Goal: Information Seeking & Learning: Learn about a topic

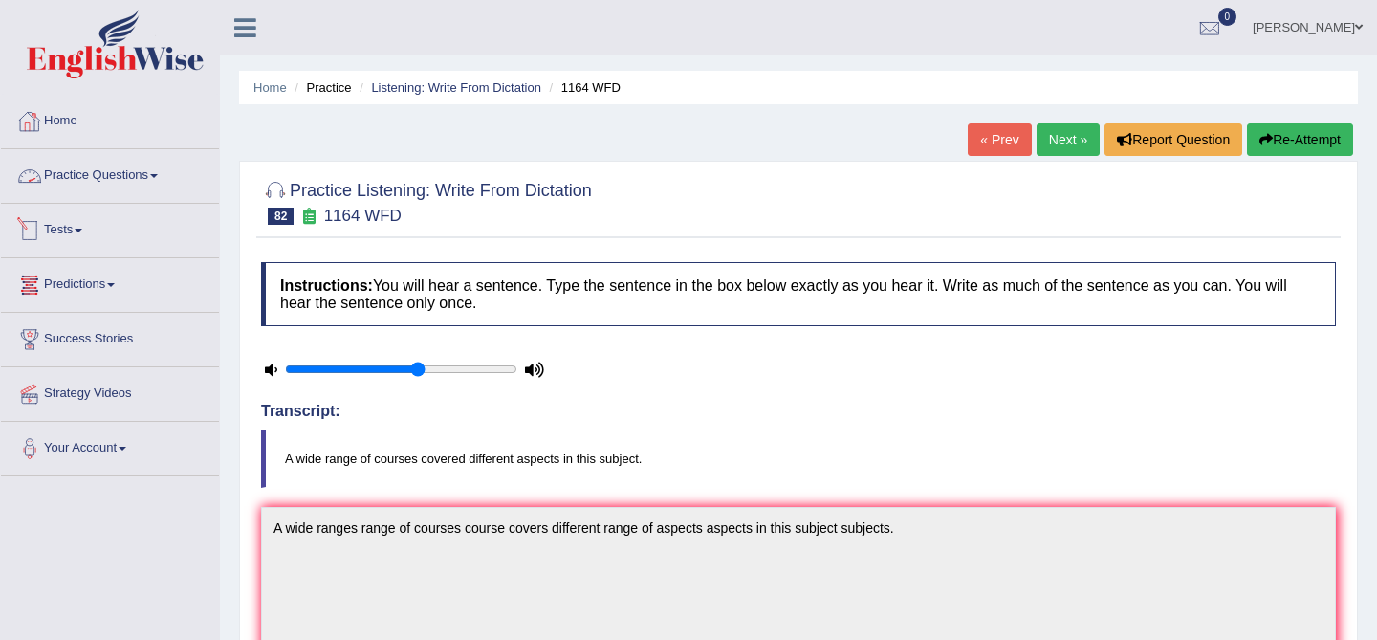
click at [54, 136] on link "Home" at bounding box center [110, 119] width 218 height 48
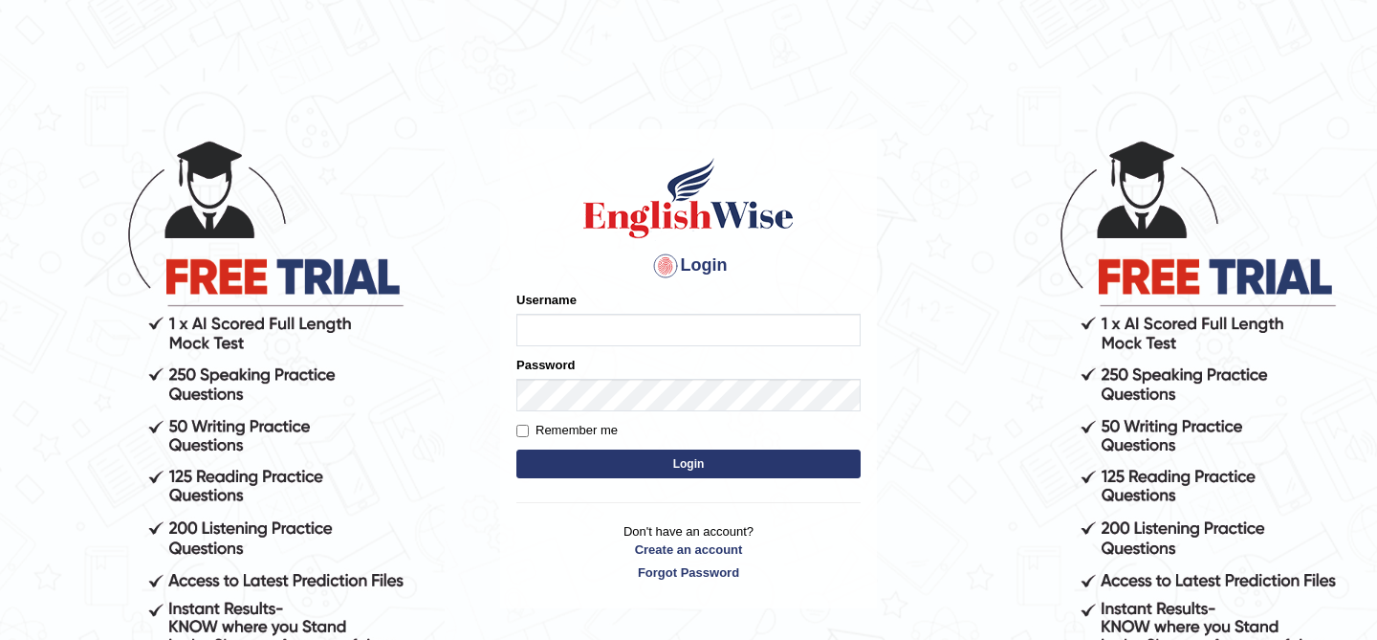
type input "kunwarrupesh"
click at [666, 465] on button "Login" at bounding box center [688, 463] width 344 height 29
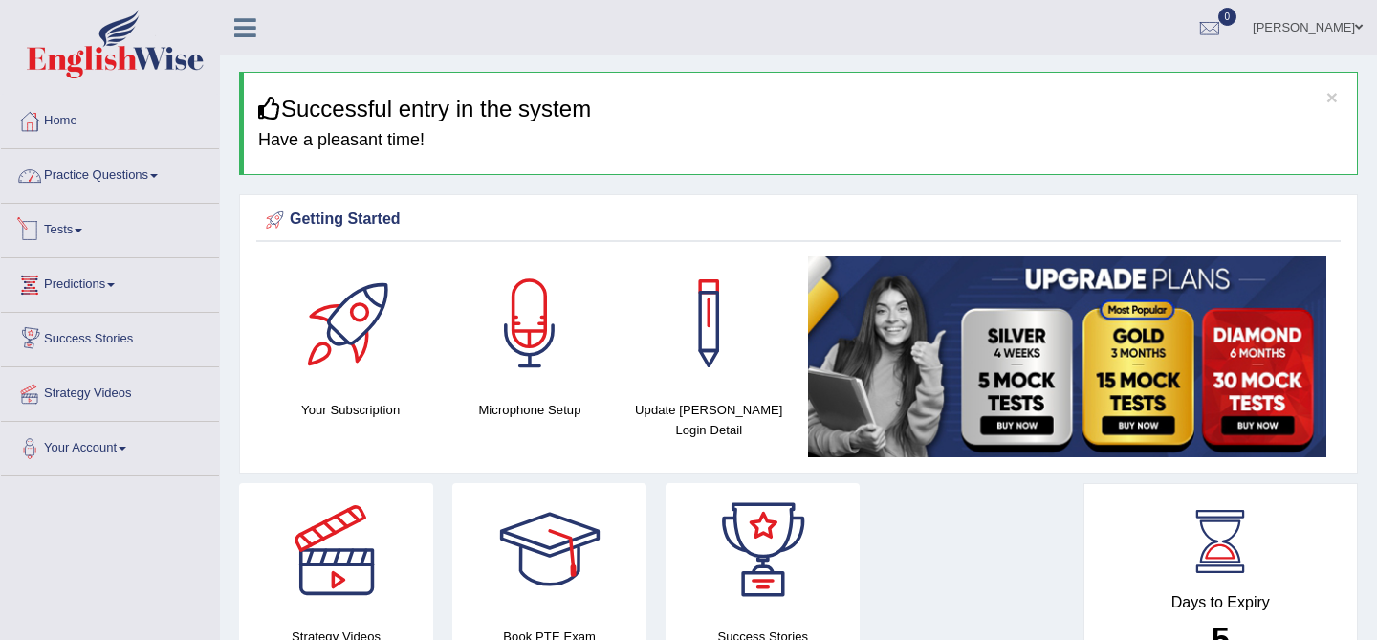
click at [121, 176] on link "Practice Questions" at bounding box center [110, 173] width 218 height 48
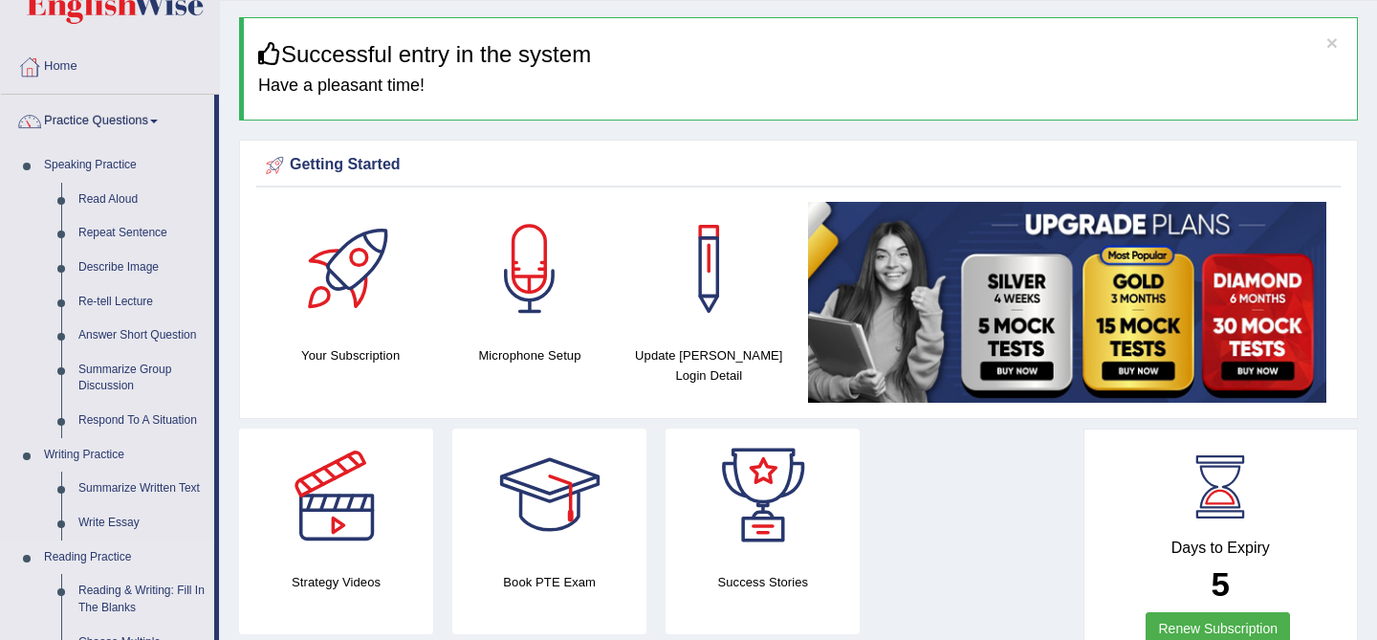
scroll to position [18, 0]
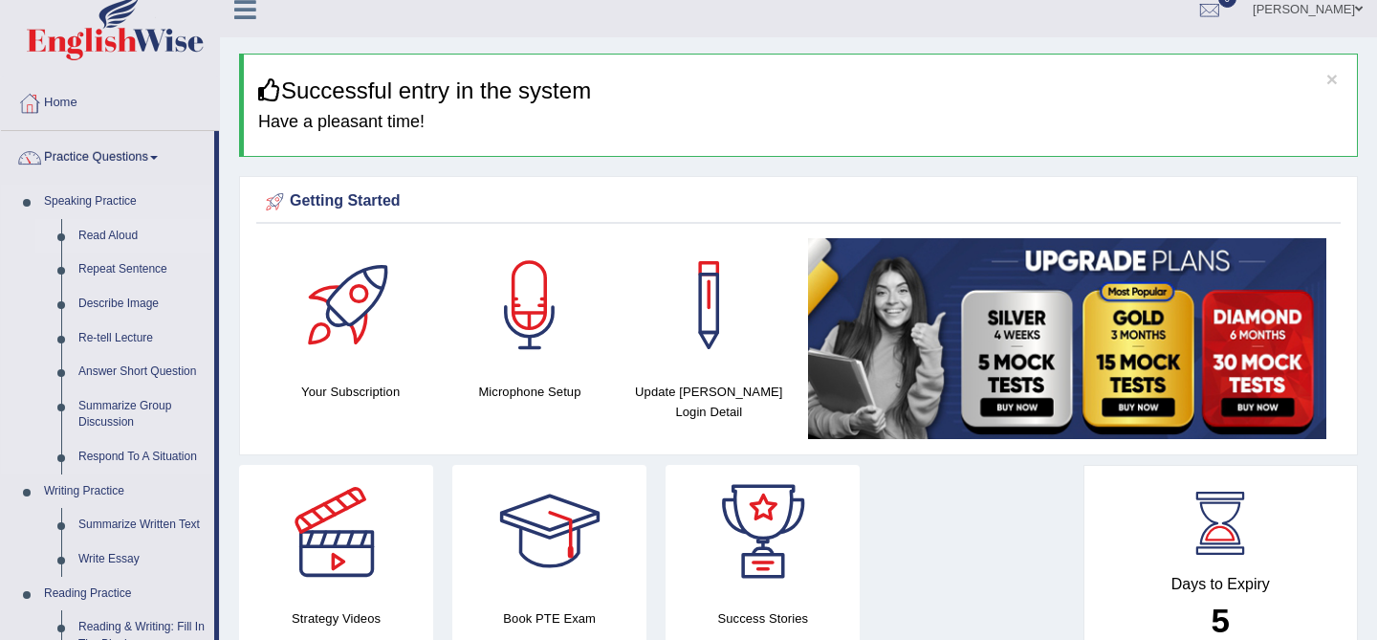
click at [96, 239] on link "Read Aloud" at bounding box center [142, 236] width 144 height 34
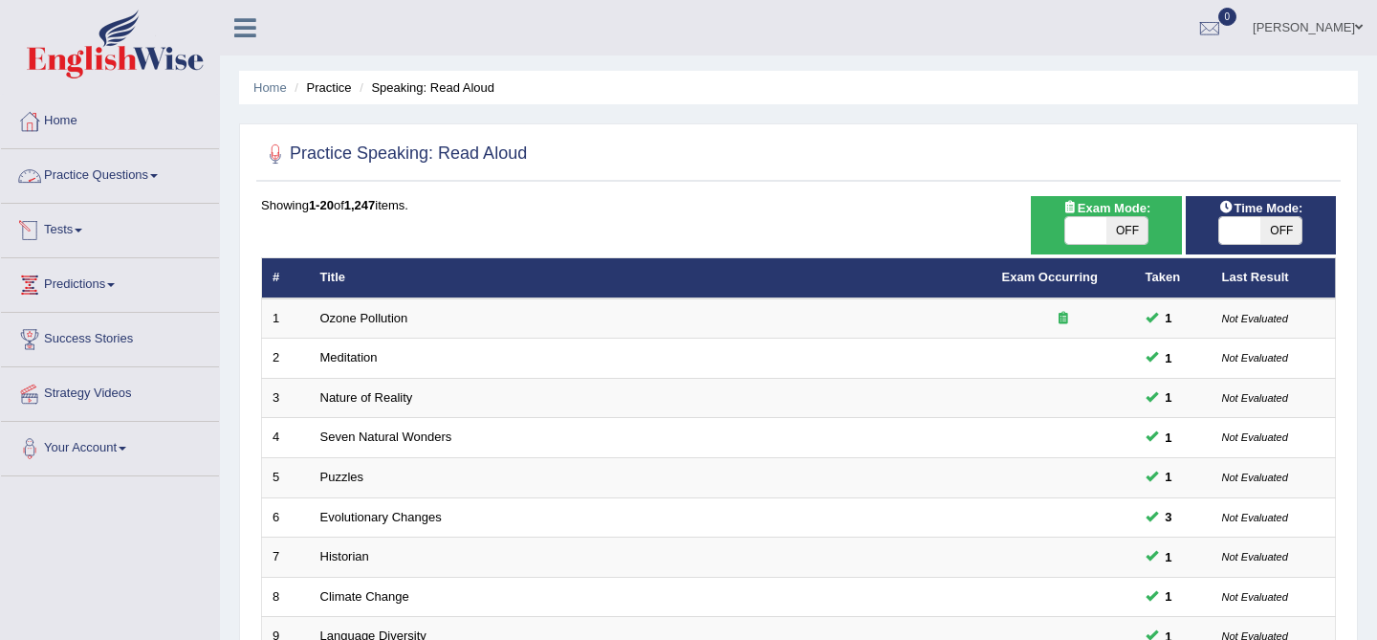
click at [88, 177] on link "Practice Questions" at bounding box center [110, 173] width 218 height 48
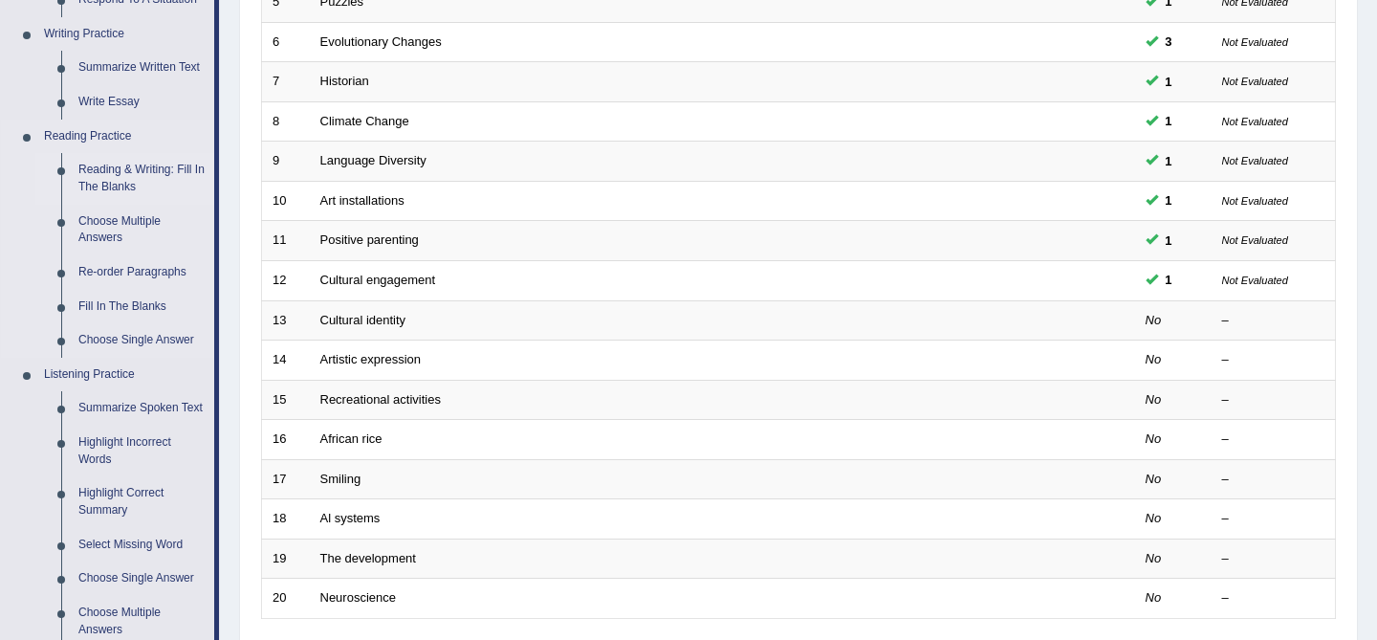
scroll to position [465, 0]
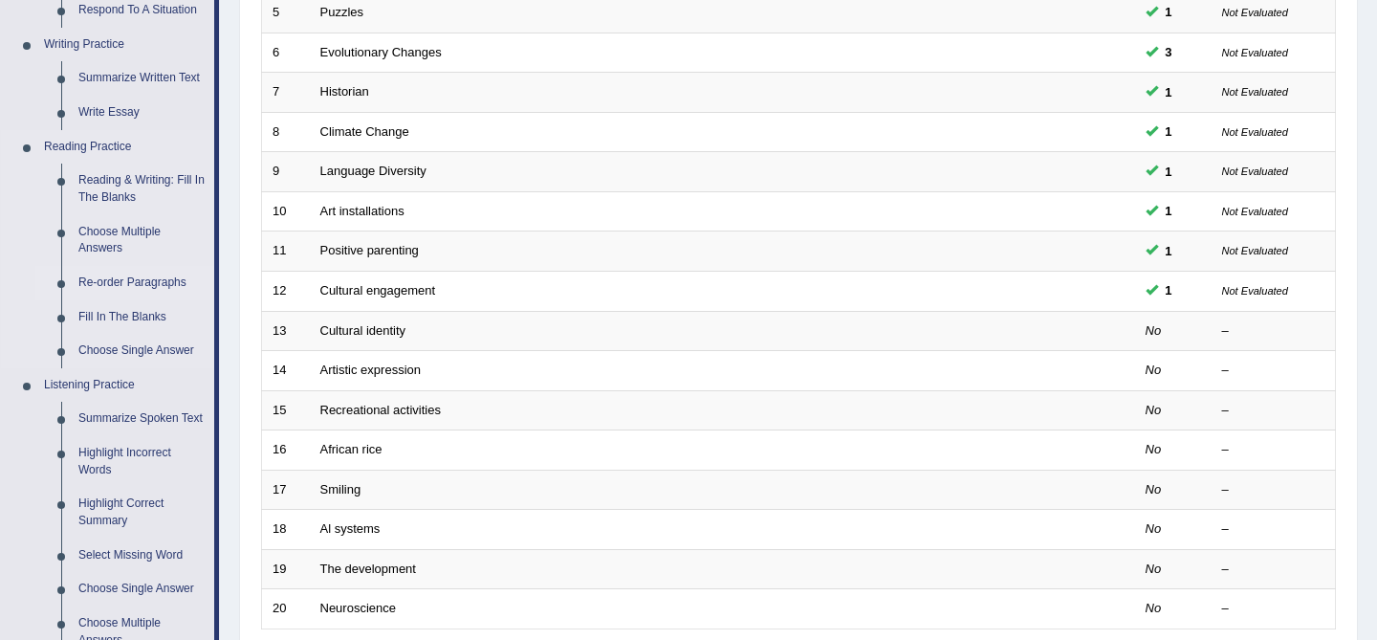
click at [148, 287] on link "Re-order Paragraphs" at bounding box center [142, 283] width 144 height 34
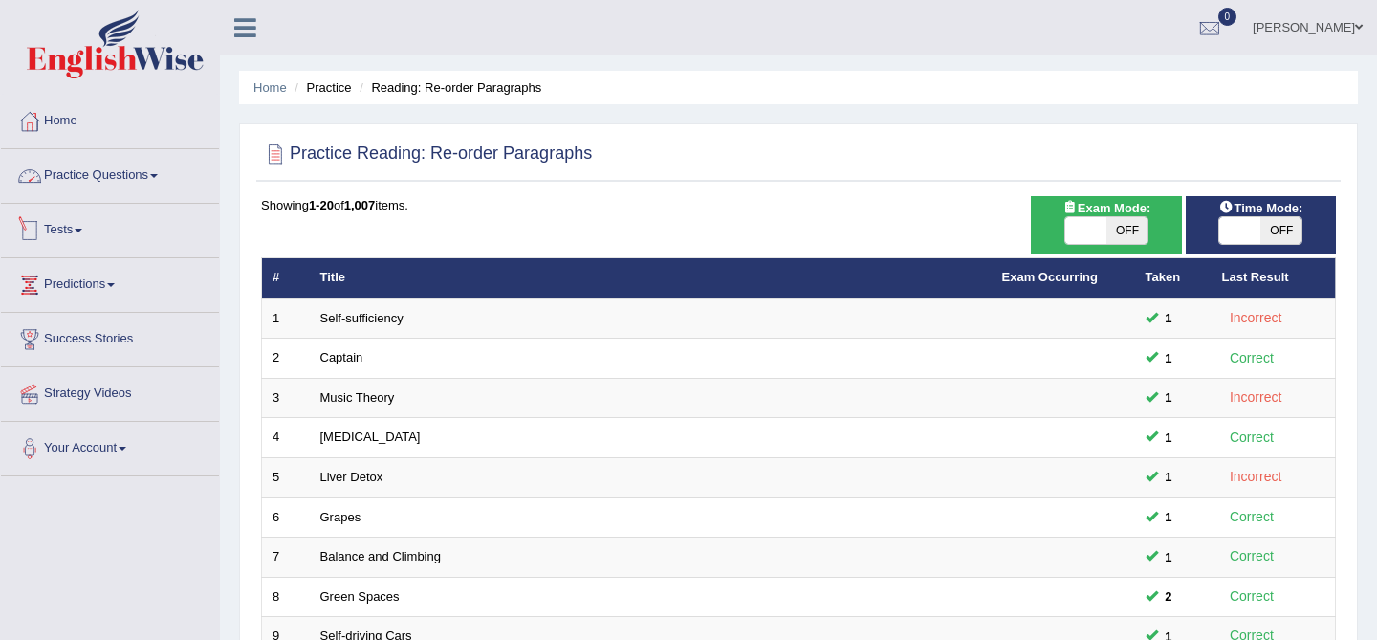
click at [133, 173] on link "Practice Questions" at bounding box center [110, 173] width 218 height 48
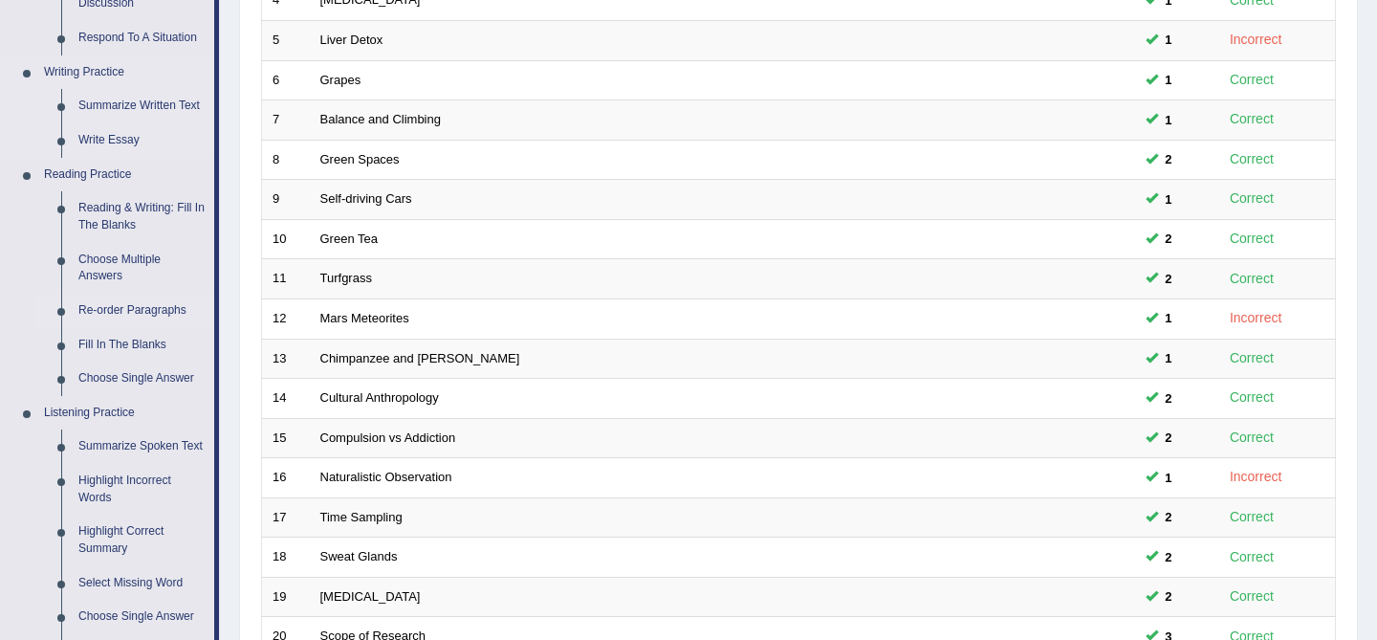
scroll to position [439, 0]
click at [123, 383] on link "Choose Single Answer" at bounding box center [142, 377] width 144 height 34
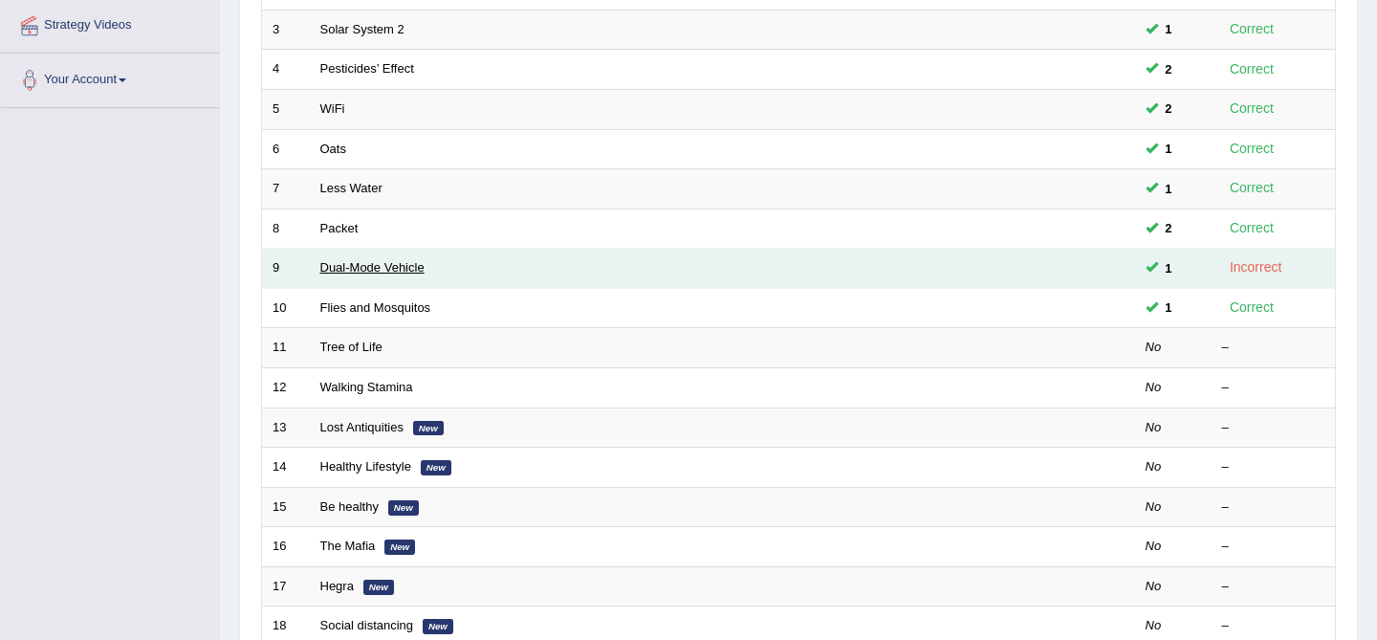
scroll to position [393, 0]
